Goal: Information Seeking & Learning: Learn about a topic

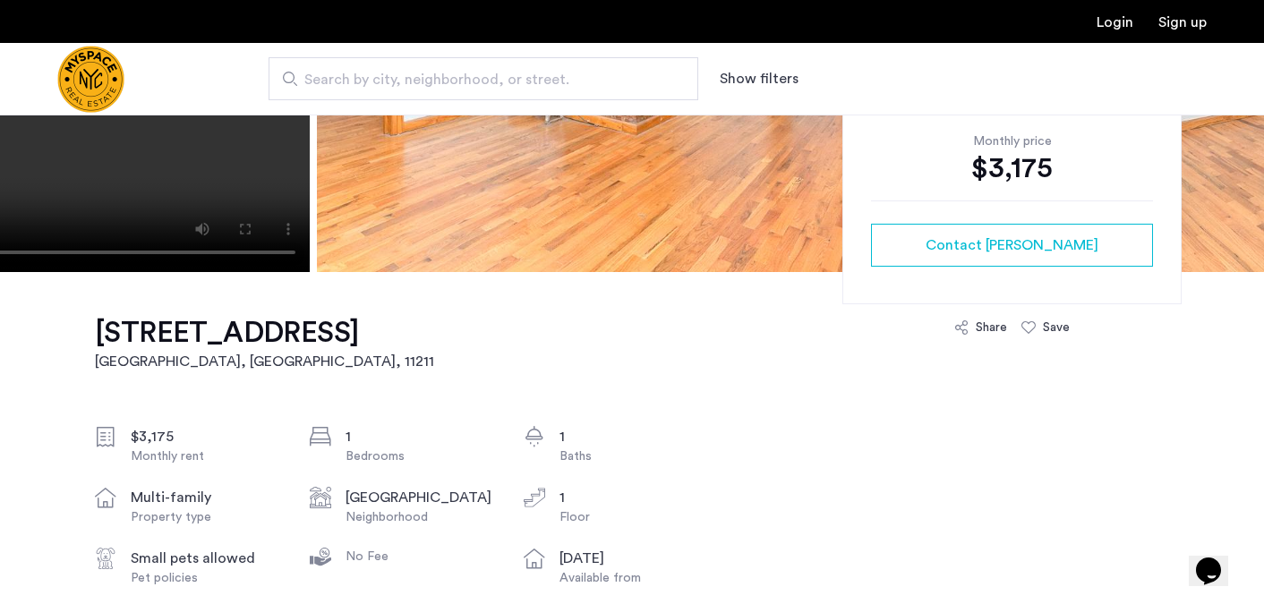
scroll to position [377, 0]
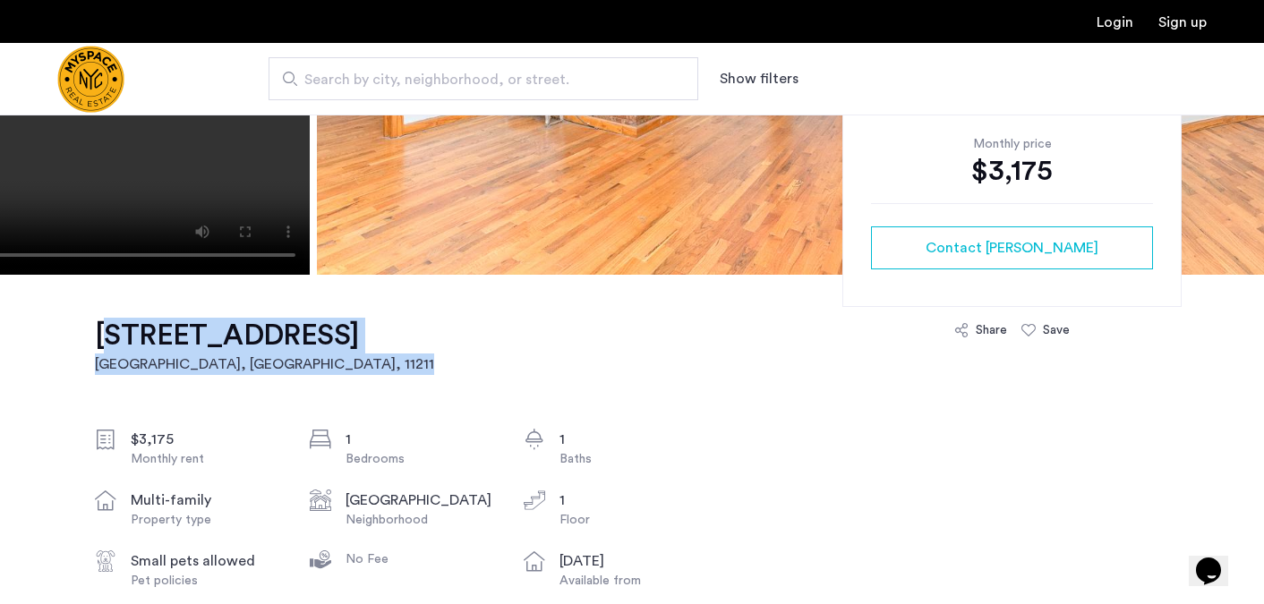
drag, startPoint x: 405, startPoint y: 344, endPoint x: 88, endPoint y: 347, distance: 317.8
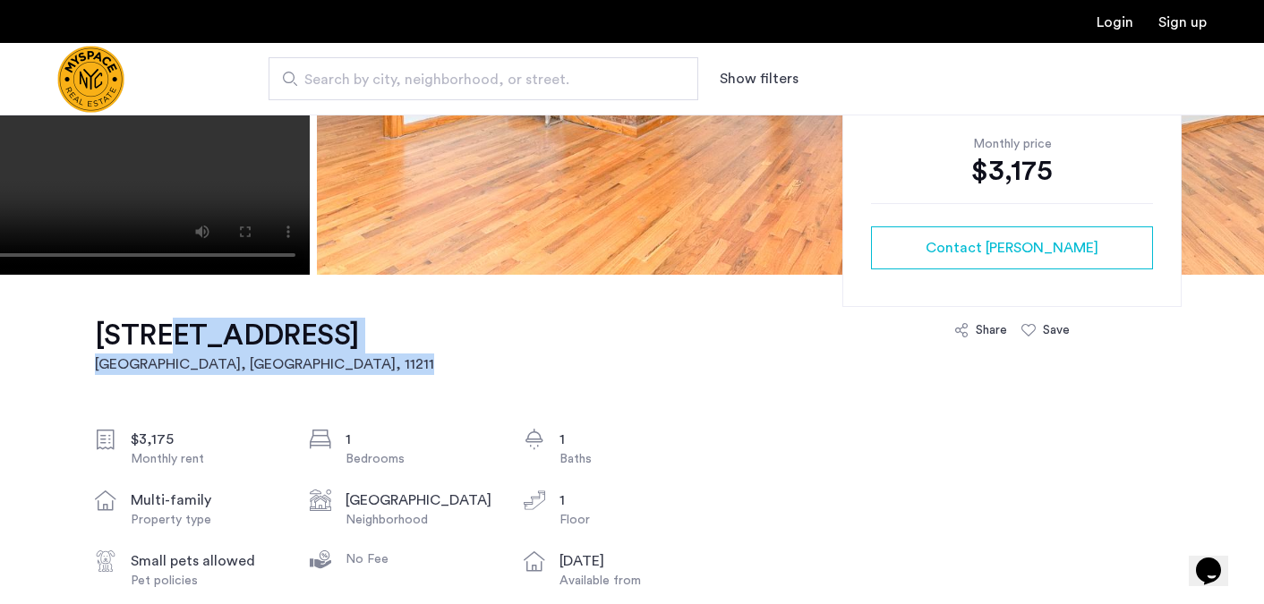
drag, startPoint x: 398, startPoint y: 343, endPoint x: 150, endPoint y: 346, distance: 248.0
click at [150, 346] on h1 "[STREET_ADDRESS]" at bounding box center [264, 336] width 339 height 36
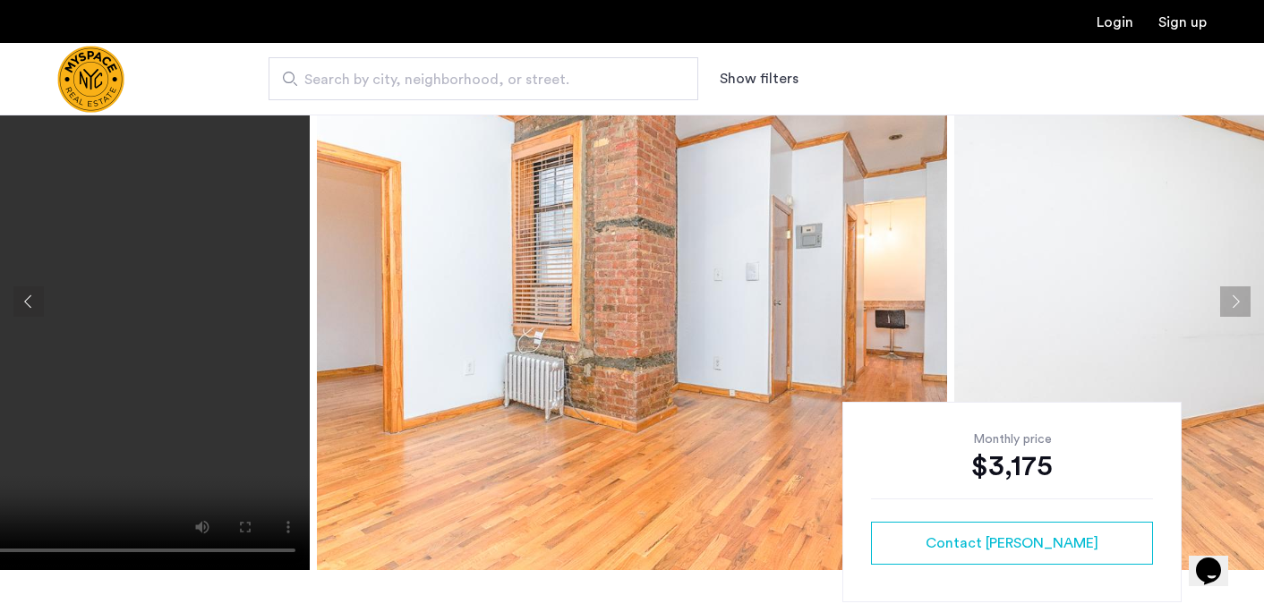
scroll to position [37, 0]
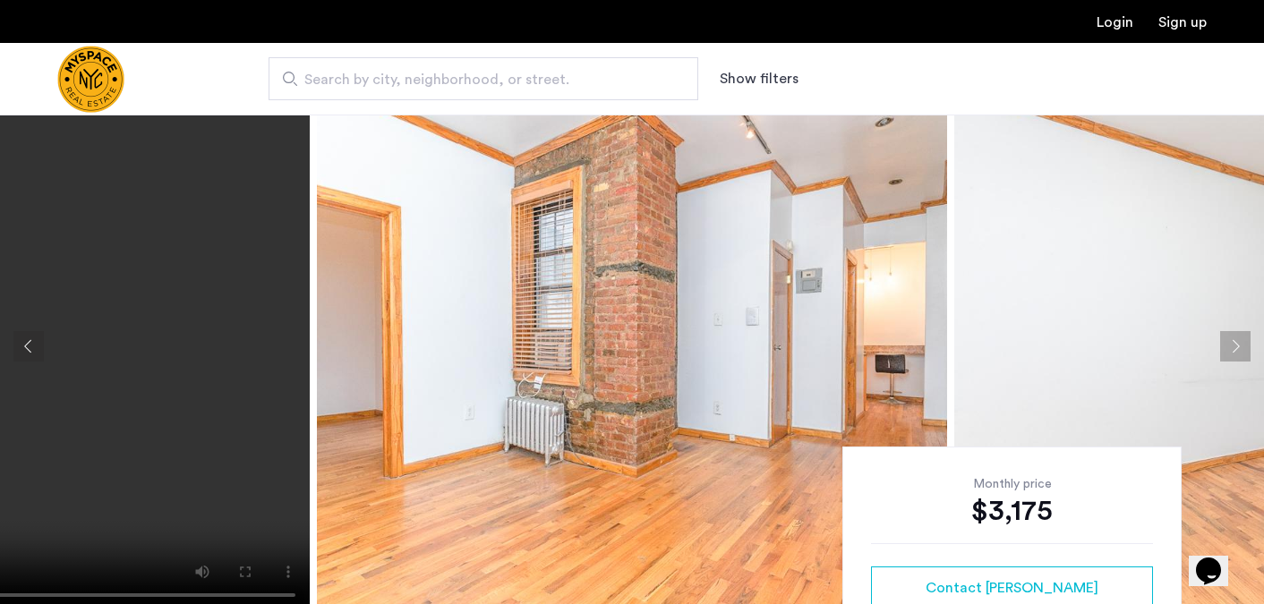
click at [1235, 337] on button "Next apartment" at bounding box center [1235, 346] width 30 height 30
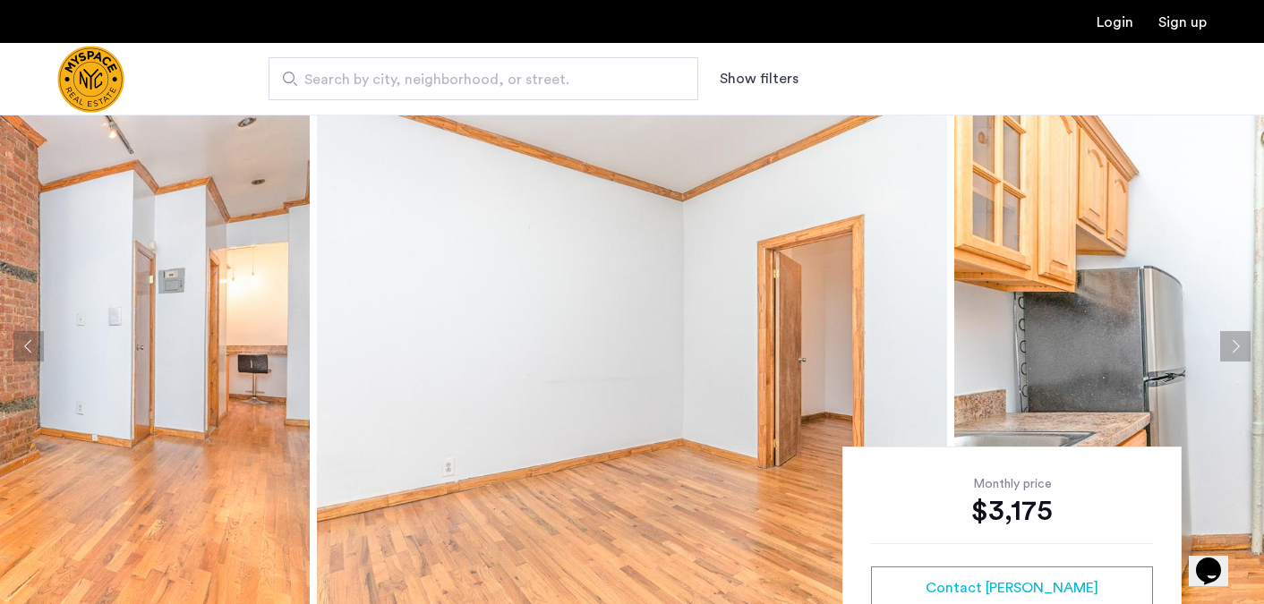
click at [1235, 337] on button "Next apartment" at bounding box center [1235, 346] width 30 height 30
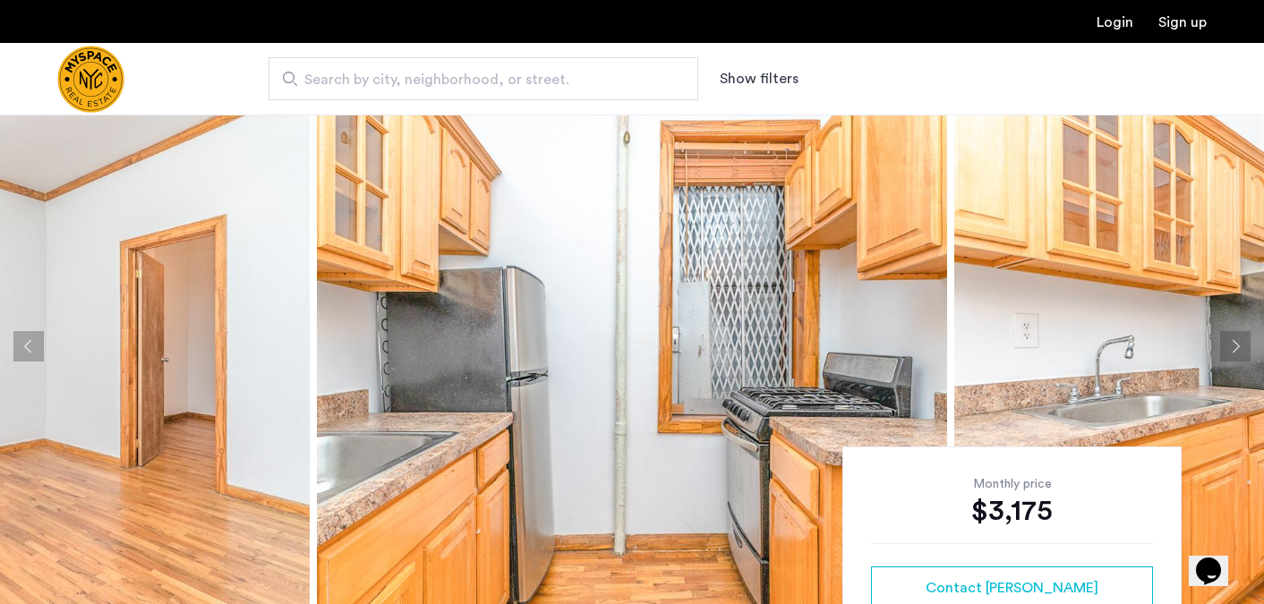
click at [1236, 337] on button "Next apartment" at bounding box center [1235, 346] width 30 height 30
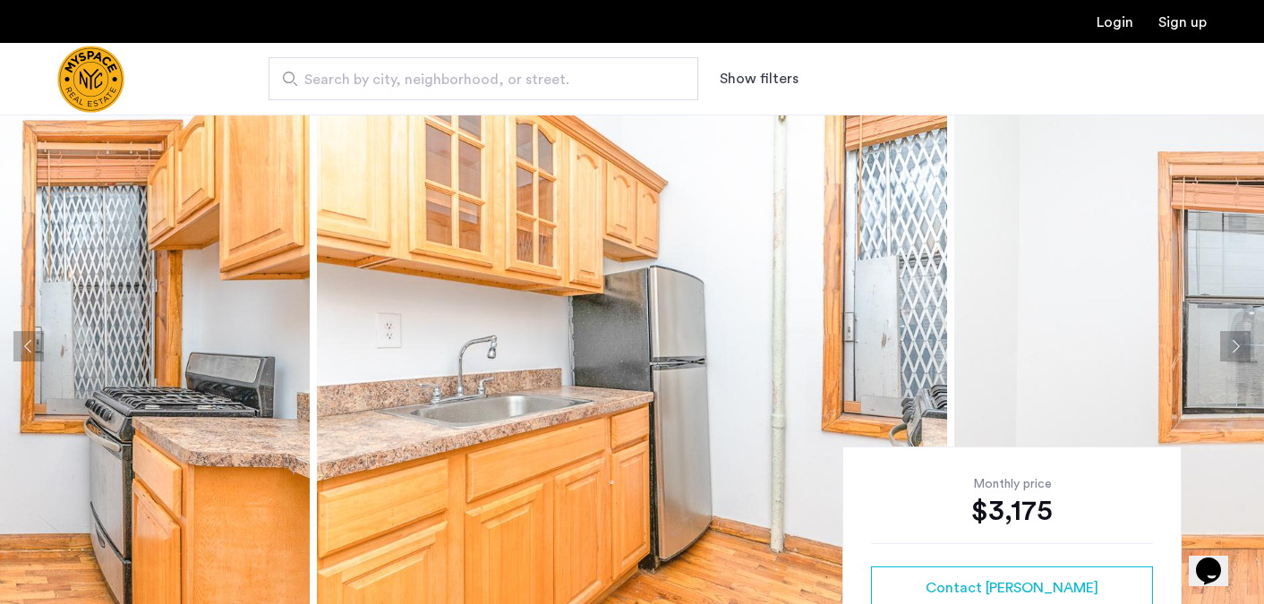
click at [1236, 337] on button "Next apartment" at bounding box center [1235, 346] width 30 height 30
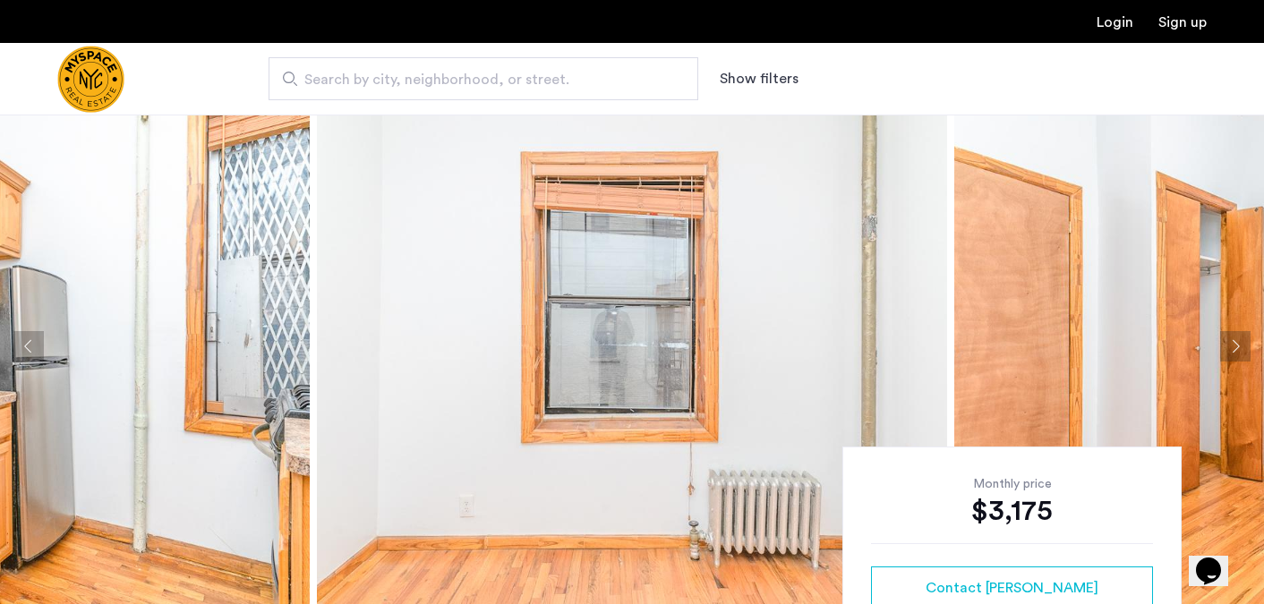
click at [1236, 337] on button "Next apartment" at bounding box center [1235, 346] width 30 height 30
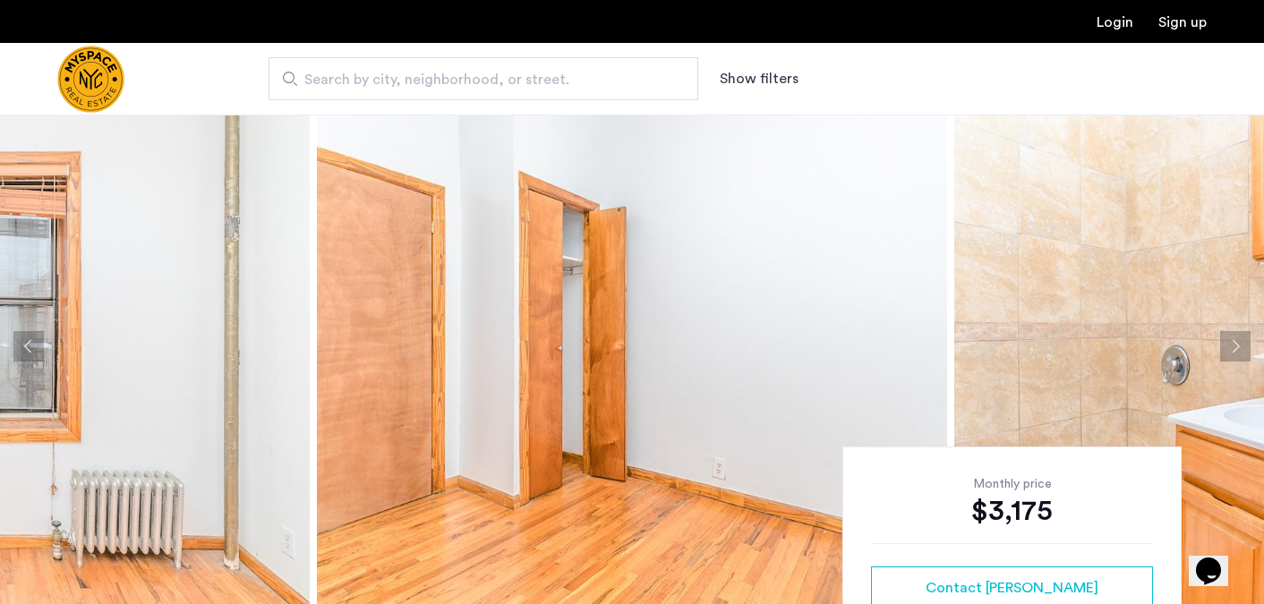
click at [1236, 337] on button "Next apartment" at bounding box center [1235, 346] width 30 height 30
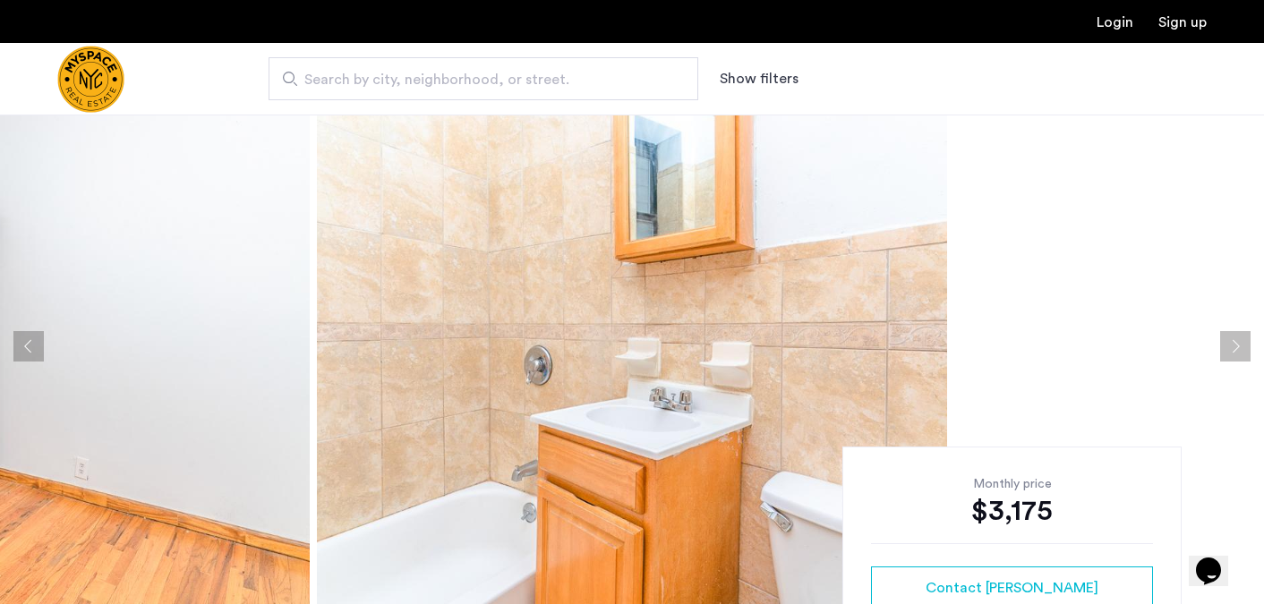
click at [1236, 337] on button "Next apartment" at bounding box center [1235, 346] width 30 height 30
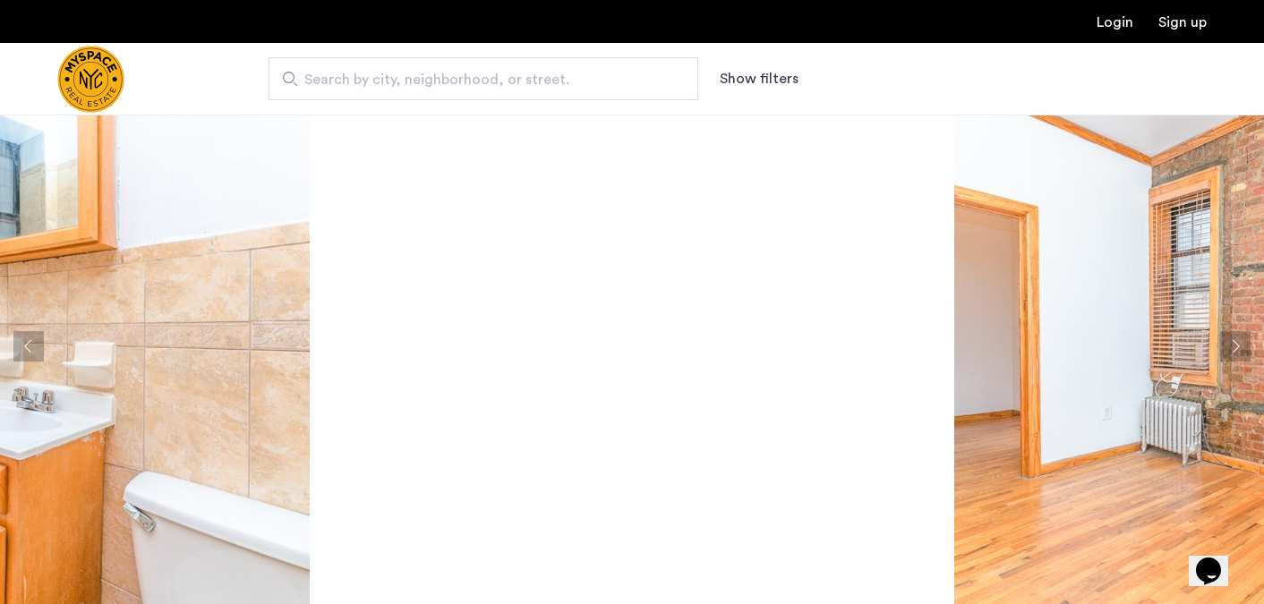
scroll to position [47, 0]
